Goal: Task Accomplishment & Management: Manage account settings

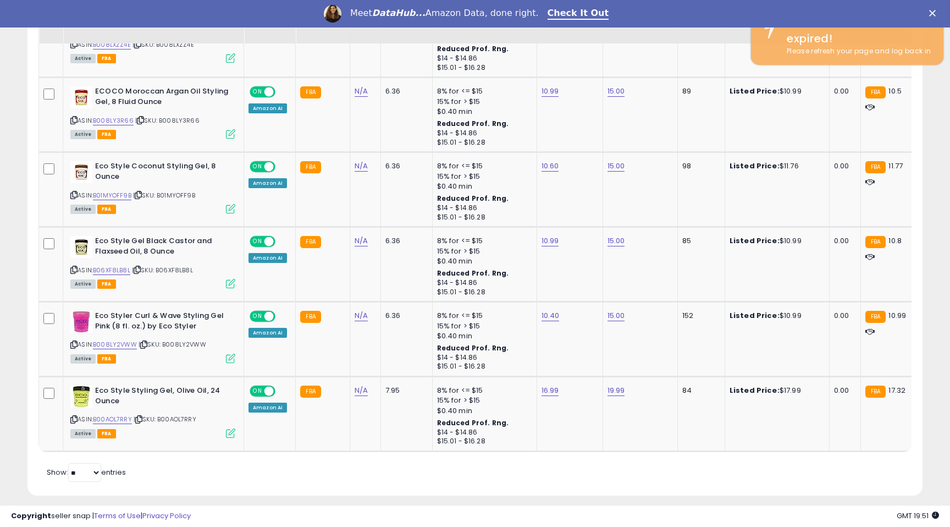
scroll to position [225, 519]
